Goal: Task Accomplishment & Management: Complete application form

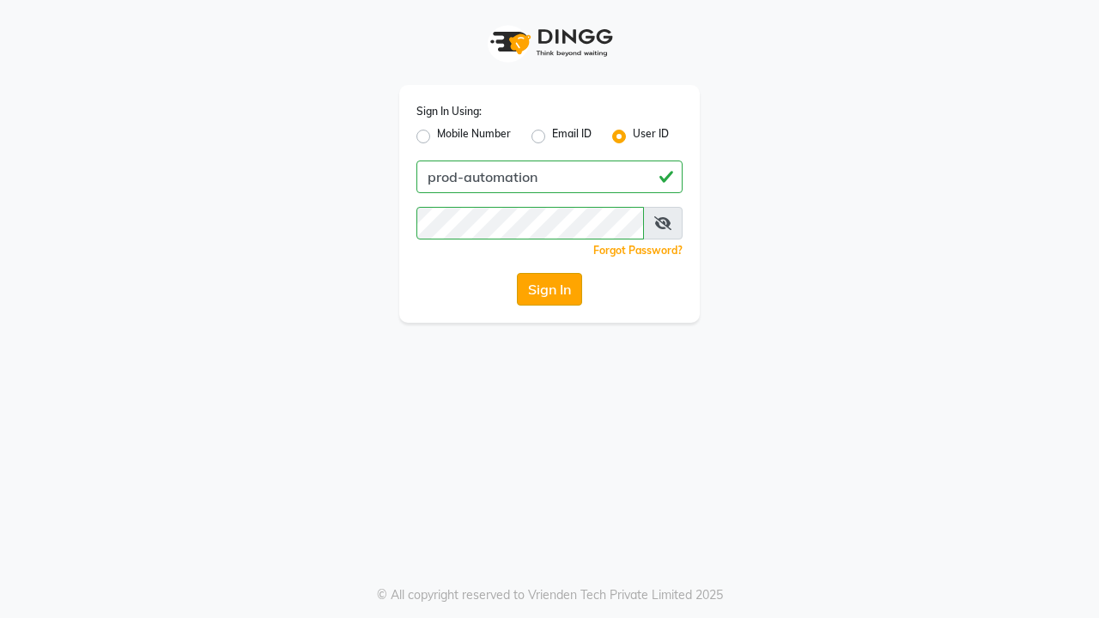
click at [549, 289] on button "Sign In" at bounding box center [549, 289] width 65 height 33
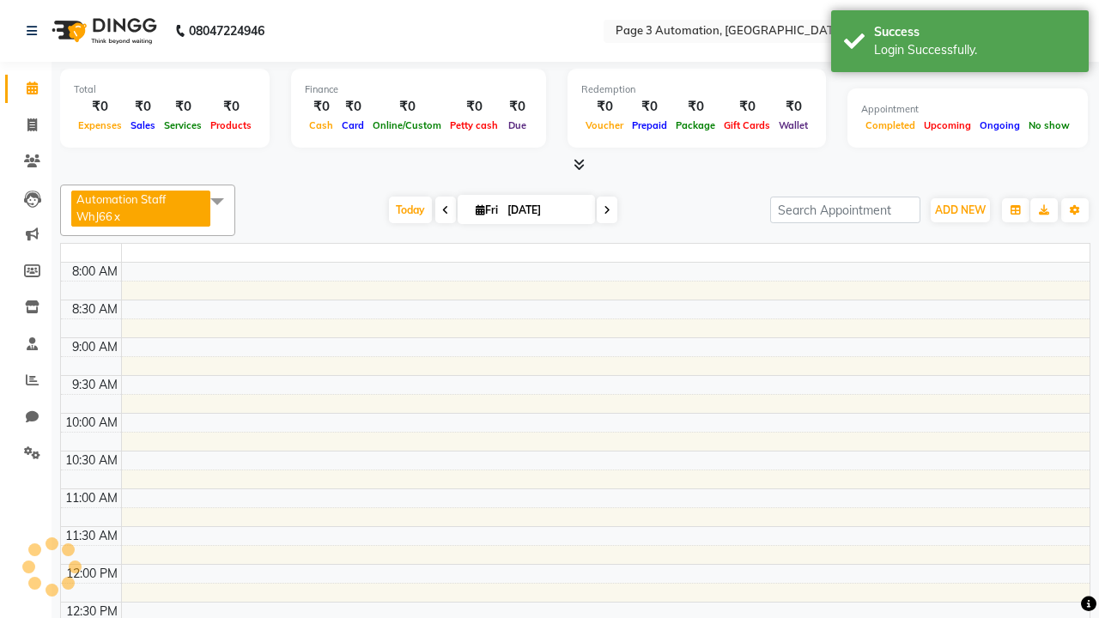
select select "en"
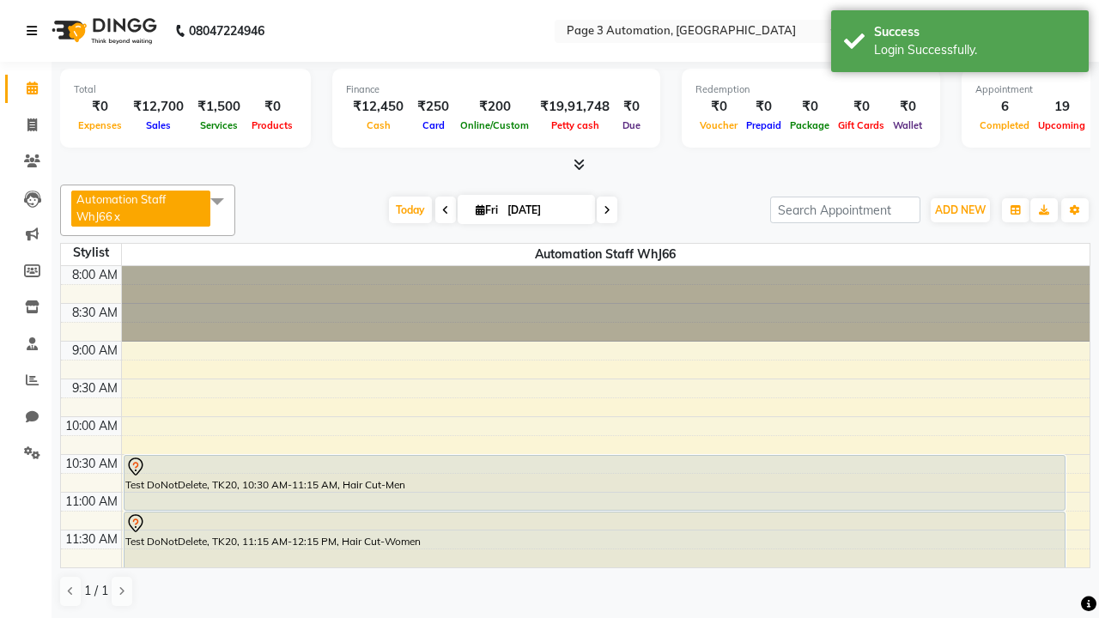
click at [35, 31] on icon at bounding box center [32, 31] width 10 height 12
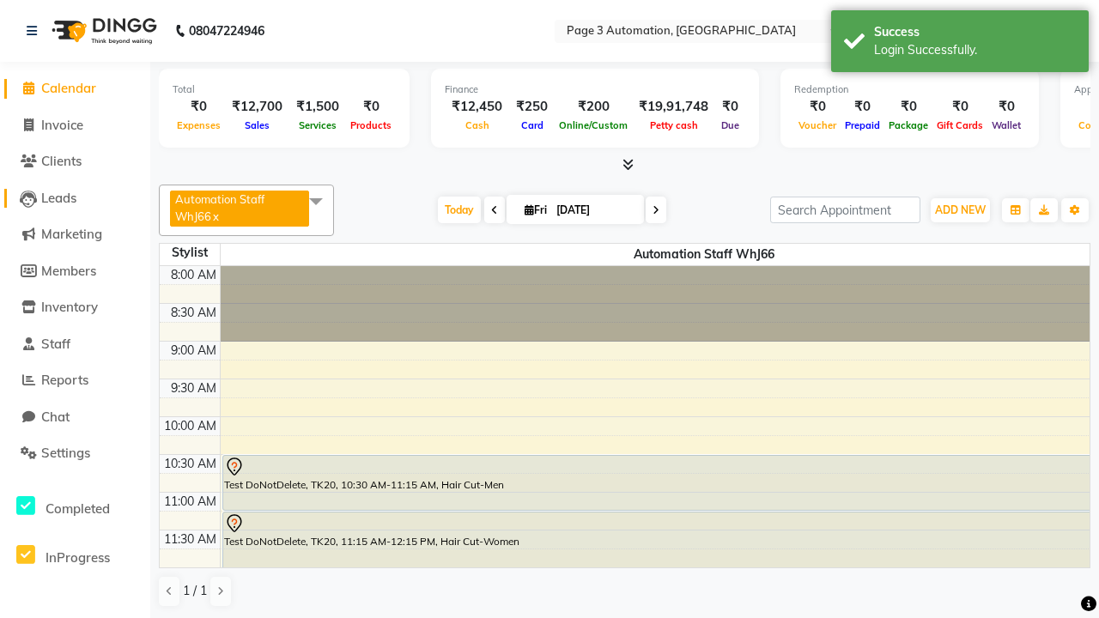
click at [75, 197] on span "Leads" at bounding box center [58, 198] width 35 height 16
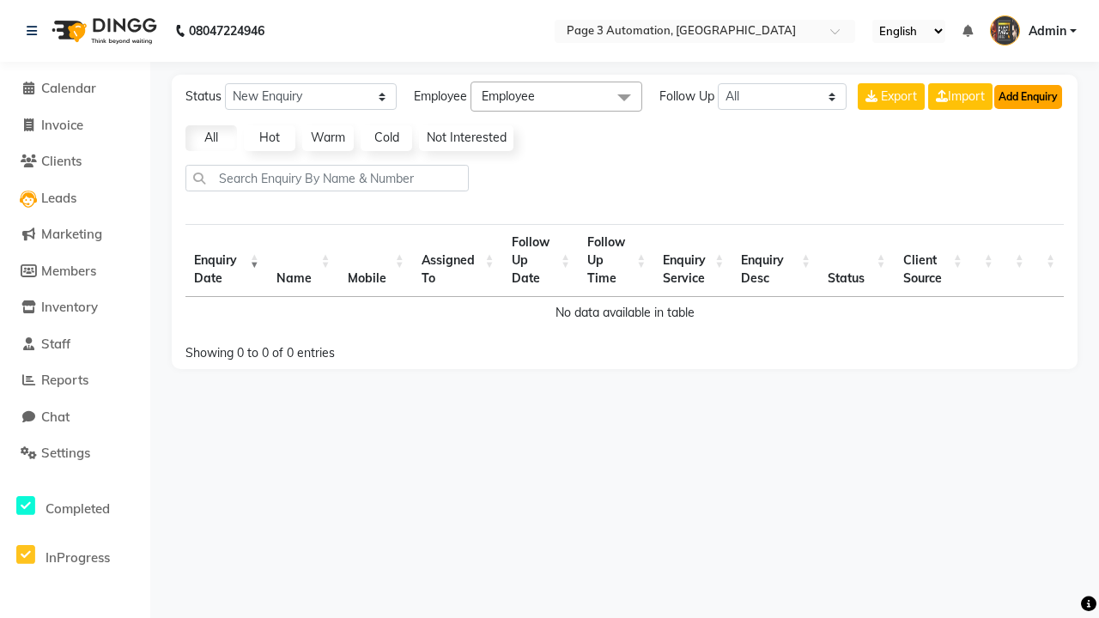
click at [1027, 96] on button "Add Enquiry" at bounding box center [1028, 97] width 68 height 24
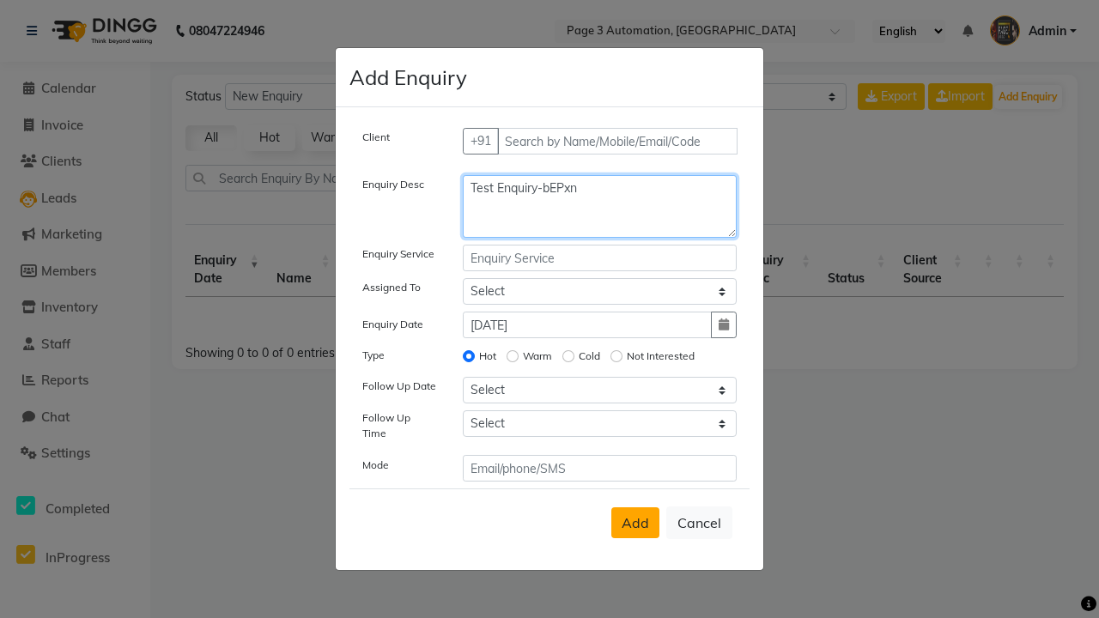
type textarea "Test Enquiry-bEPxn"
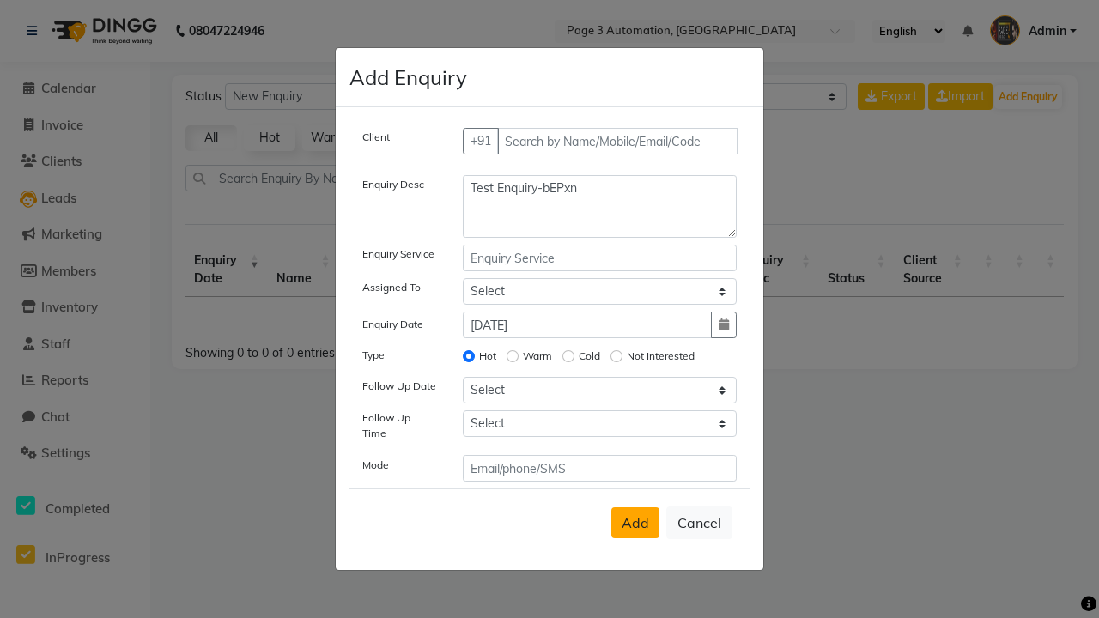
click at [635, 523] on span "Add" at bounding box center [634, 522] width 27 height 17
